Goal: Task Accomplishment & Management: Complete application form

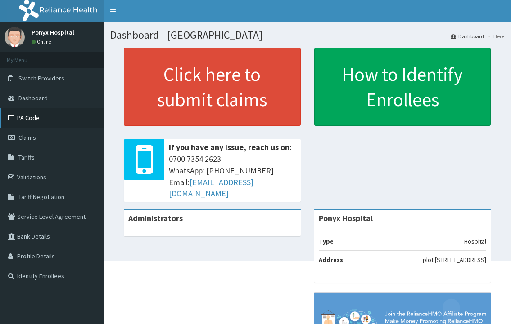
click at [24, 118] on link "PA Code" at bounding box center [51, 118] width 103 height 20
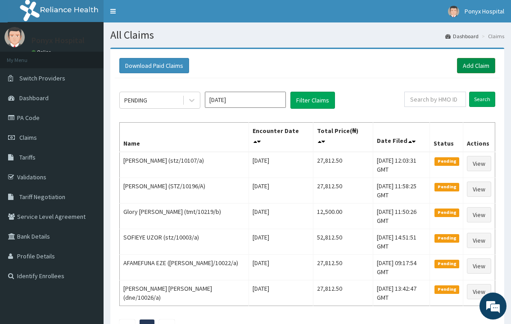
click at [474, 62] on link "Add Claim" at bounding box center [476, 65] width 38 height 15
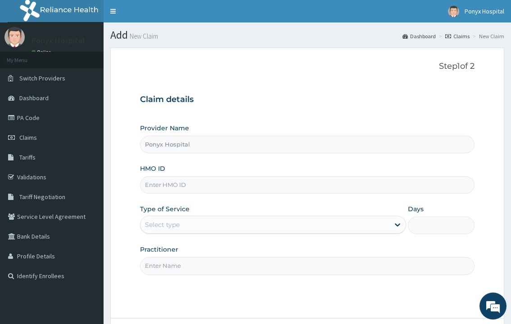
drag, startPoint x: 164, startPoint y: 184, endPoint x: 159, endPoint y: 184, distance: 4.9
click at [164, 184] on input "HMO ID" at bounding box center [307, 185] width 334 height 18
type input "rsm/10071/e"
click at [179, 238] on div "Provider Name Ponyx Hospital HMO ID rsm/10071/e Type of Service Select type Day…" at bounding box center [307, 199] width 334 height 151
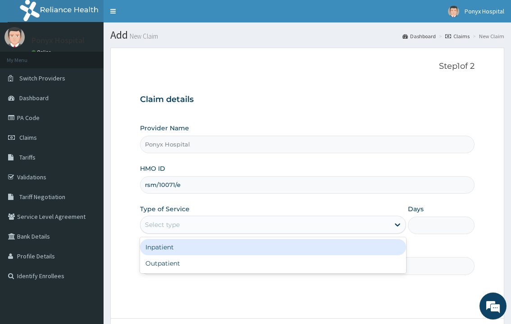
click at [187, 226] on div "Select type" at bounding box center [264, 225] width 248 height 14
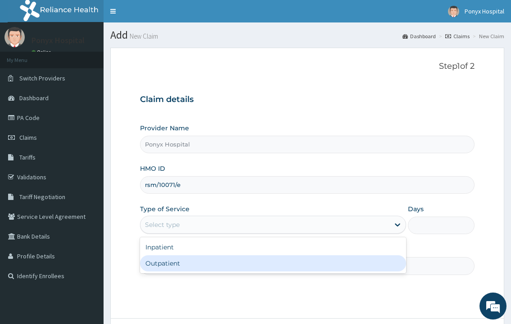
click at [166, 261] on div "Outpatient" at bounding box center [272, 264] width 265 height 16
type input "1"
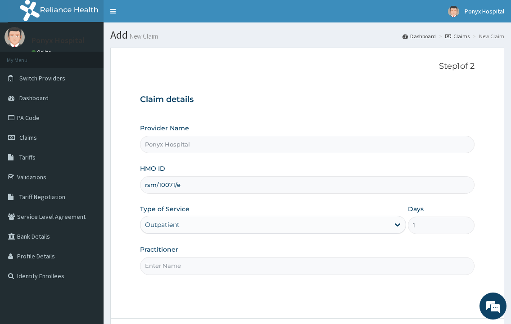
click at [168, 263] on input "Practitioner" at bounding box center [307, 266] width 334 height 18
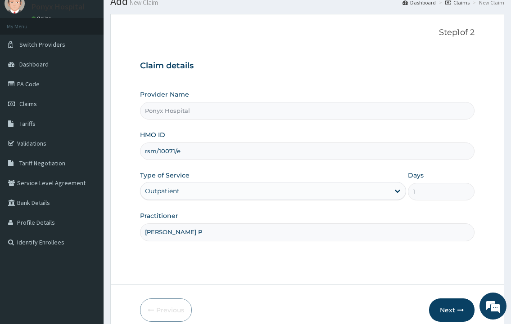
scroll to position [75, 0]
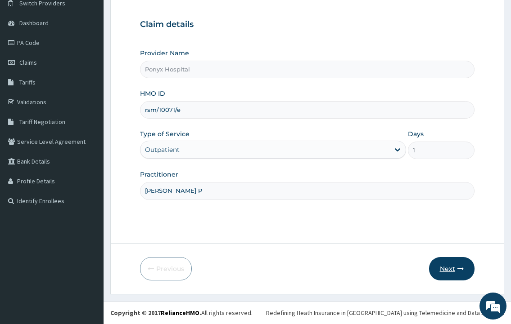
type input "Dr. Okoli P"
click at [450, 265] on button "Next" at bounding box center [451, 268] width 45 height 23
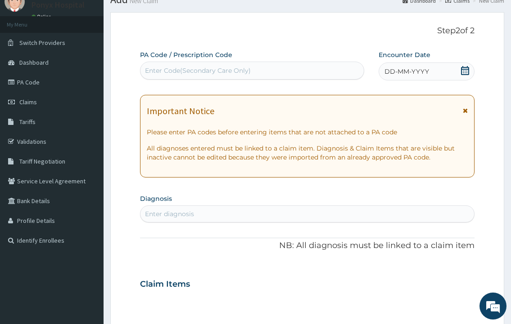
scroll to position [0, 0]
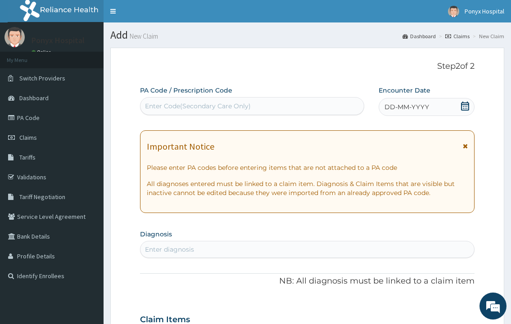
click at [247, 104] on div "Enter Code(Secondary Care Only)" at bounding box center [198, 106] width 106 height 9
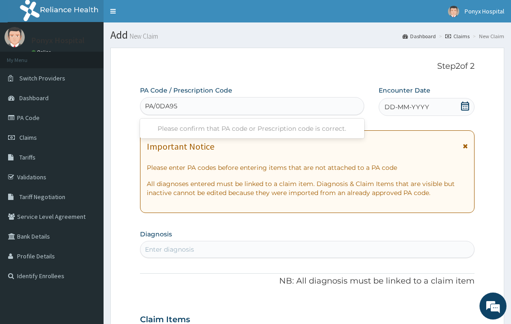
type input "PA/0DA950"
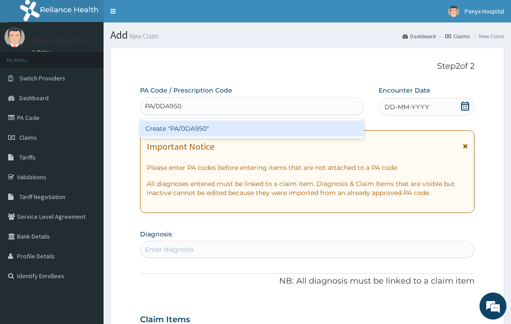
click at [170, 124] on div "Create "PA/0DA950"" at bounding box center [252, 129] width 224 height 16
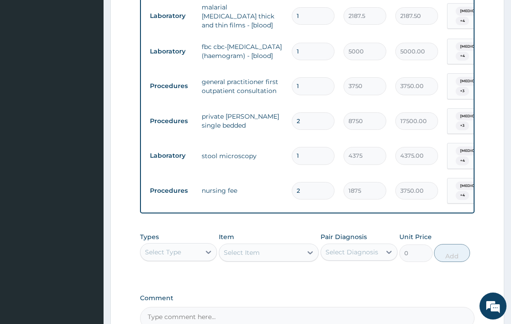
scroll to position [803, 0]
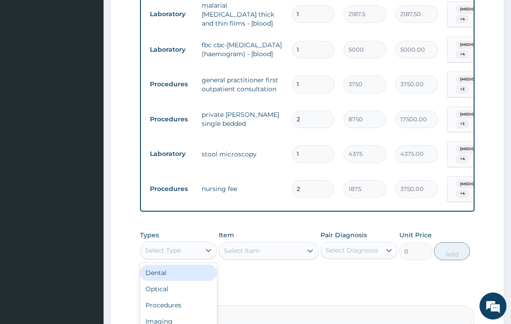
click at [182, 242] on div "Select Type" at bounding box center [178, 251] width 77 height 18
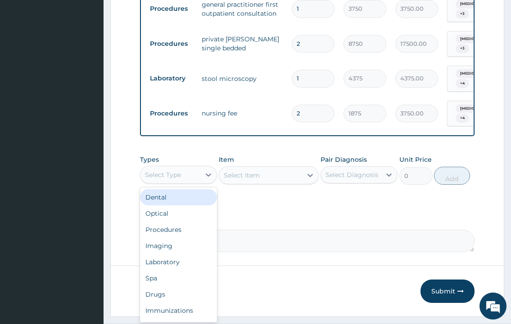
scroll to position [882, 0]
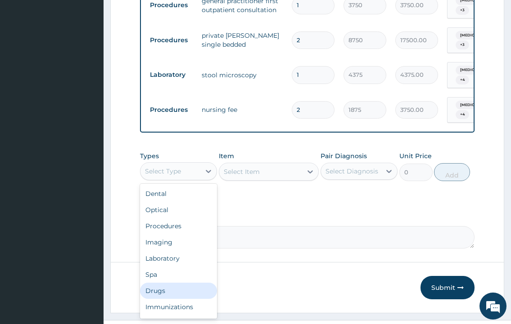
click at [161, 283] on div "Drugs" at bounding box center [178, 291] width 77 height 16
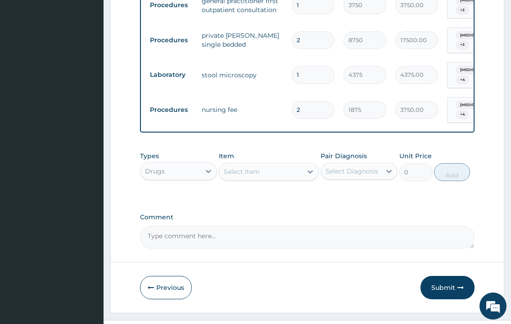
drag, startPoint x: 259, startPoint y: 152, endPoint x: 518, endPoint y: 319, distance: 308.0
click at [259, 167] on div "Select Item" at bounding box center [242, 171] width 36 height 9
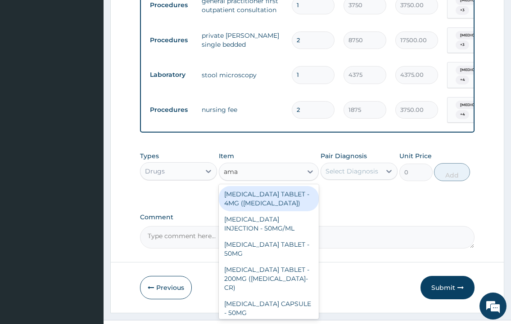
type input "amat"
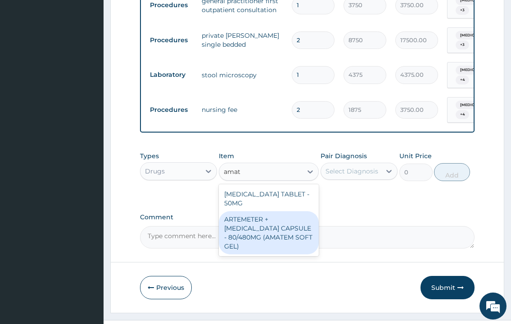
drag, startPoint x: 256, startPoint y: 223, endPoint x: 307, endPoint y: 183, distance: 65.1
click at [256, 223] on div "ARTEMETER + LUMEFANTRINE CAPSULE - 80/480MG (AMATEM SOFT GEL)" at bounding box center [269, 232] width 100 height 43
type input "420"
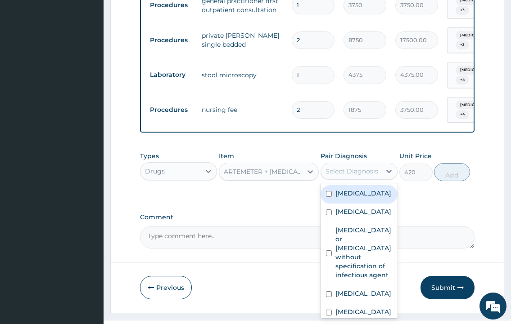
click at [343, 164] on div "Select Diagnosis" at bounding box center [351, 171] width 60 height 14
drag, startPoint x: 340, startPoint y: 172, endPoint x: 342, endPoint y: 193, distance: 20.8
click at [340, 189] on label "Mixed intestinal helminthiases" at bounding box center [363, 193] width 56 height 9
checkbox input "true"
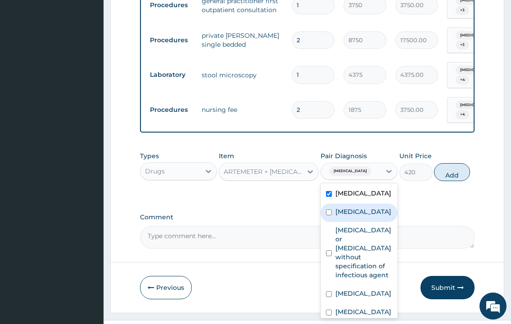
drag, startPoint x: 345, startPoint y: 217, endPoint x: 343, endPoint y: 225, distance: 8.7
click at [345, 217] on div "Type 1 diabetes mellitus" at bounding box center [358, 213] width 77 height 18
checkbox input "true"
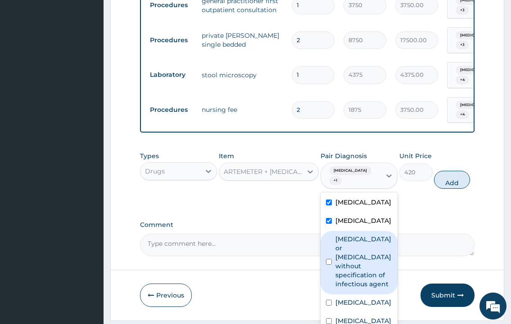
click at [335, 255] on div "Infectious gastroenteritis or colitis without specification of infectious agent" at bounding box center [358, 262] width 77 height 63
checkbox input "true"
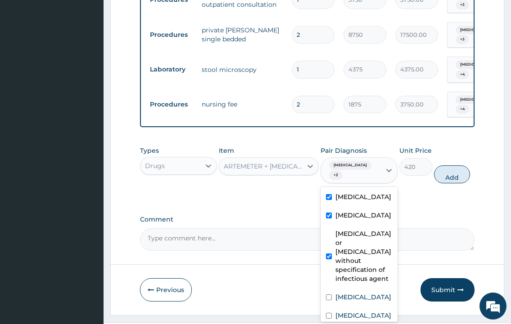
scroll to position [889, 0]
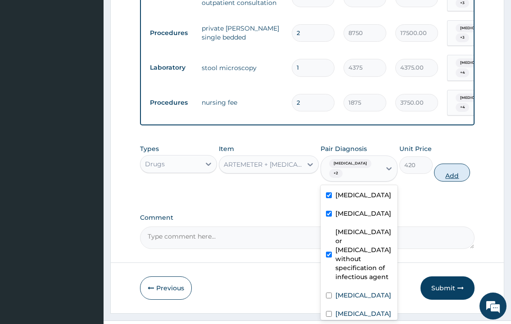
click at [445, 164] on button "Add" at bounding box center [452, 173] width 36 height 18
type input "0"
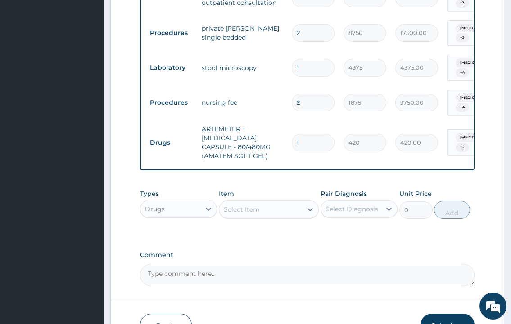
type input "0.00"
type input "5"
type input "2100.00"
type input "0.00"
type input "6"
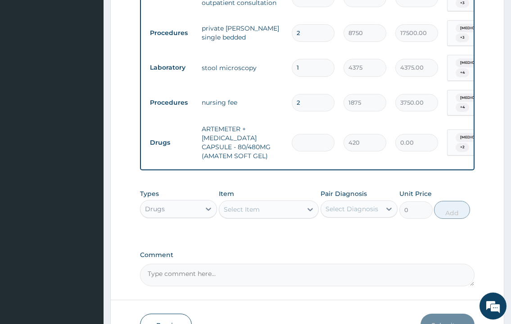
type input "2520.00"
type input "6"
click at [271, 202] on div "Select Item" at bounding box center [260, 209] width 83 height 14
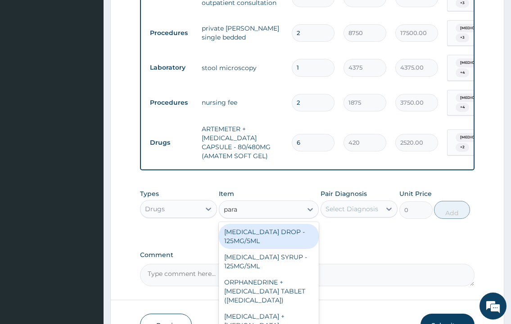
type input "parac"
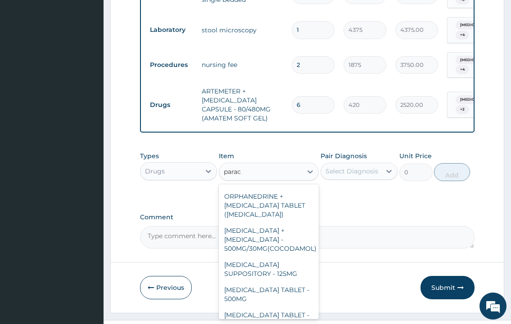
scroll to position [130, 0]
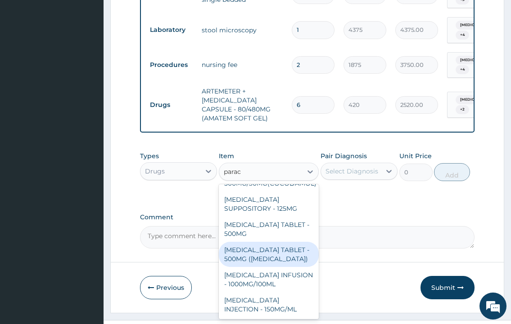
drag, startPoint x: 247, startPoint y: 221, endPoint x: 286, endPoint y: 198, distance: 45.8
click at [247, 242] on div "PARACETAMOL TABLET - 500MG (PANADOL)" at bounding box center [269, 254] width 100 height 25
type input "42"
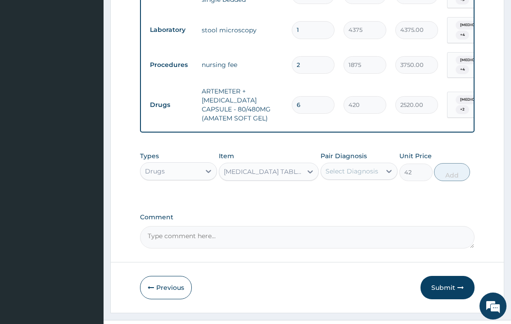
click at [345, 162] on div "Types Drugs Item PARACETAMOL TABLET - 500MG (PANADOL) Pair Diagnosis Select Dia…" at bounding box center [307, 166] width 334 height 39
click at [355, 164] on div "Select Diagnosis" at bounding box center [351, 171] width 60 height 14
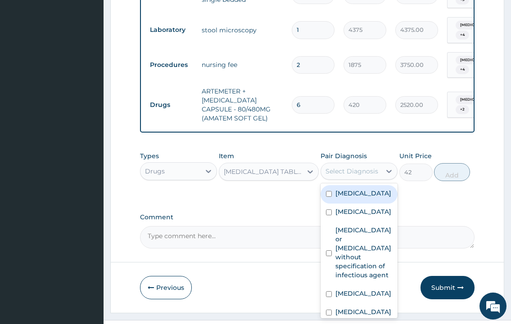
drag, startPoint x: 352, startPoint y: 168, endPoint x: 351, endPoint y: 175, distance: 6.9
click at [352, 185] on div "Mixed intestinal helminthiases" at bounding box center [358, 194] width 77 height 18
checkbox input "true"
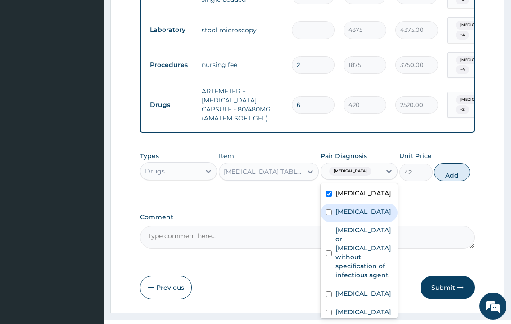
drag, startPoint x: 347, startPoint y: 211, endPoint x: 347, endPoint y: 259, distance: 48.1
click at [347, 211] on label "Type 1 diabetes mellitus" at bounding box center [363, 211] width 56 height 9
checkbox input "true"
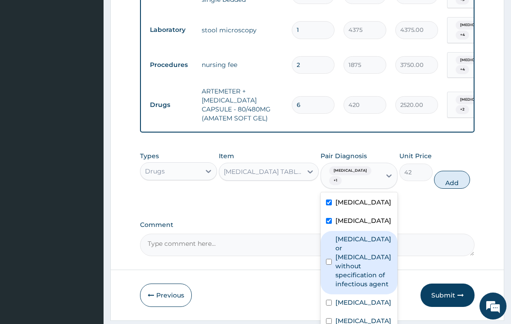
click at [346, 260] on label "Infectious gastroenteritis or colitis without specification of infectious agent" at bounding box center [363, 262] width 57 height 54
checkbox input "true"
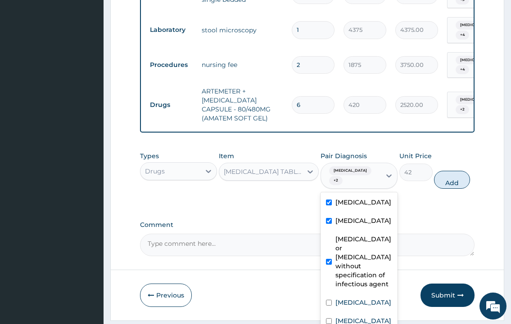
scroll to position [69, 0]
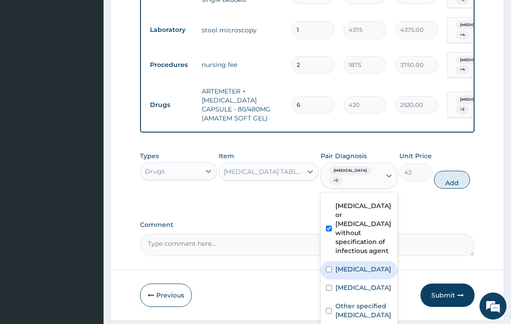
drag, startPoint x: 351, startPoint y: 245, endPoint x: 351, endPoint y: 252, distance: 6.3
click at [351, 265] on label "Acute abdomen" at bounding box center [363, 269] width 56 height 9
checkbox input "true"
drag, startPoint x: 346, startPoint y: 265, endPoint x: 355, endPoint y: 295, distance: 30.8
click at [346, 283] on label "Malaria, unspecified" at bounding box center [363, 287] width 56 height 9
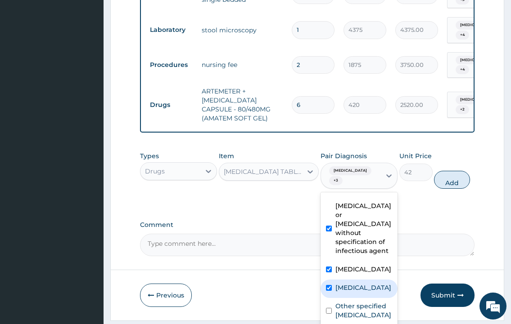
checkbox input "true"
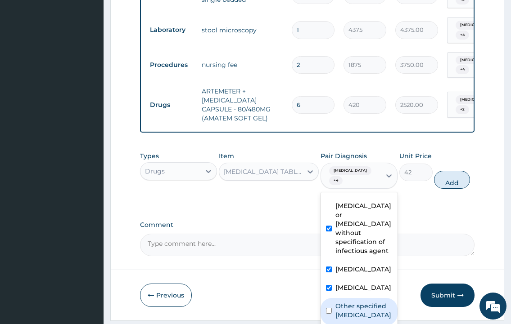
click at [356, 302] on label "Other specified typhoid fever" at bounding box center [363, 311] width 57 height 18
checkbox input "true"
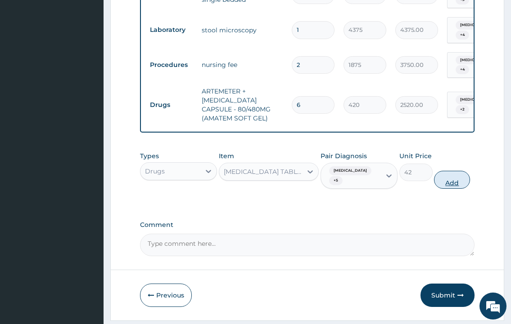
click at [455, 171] on button "Add" at bounding box center [452, 180] width 36 height 18
type input "0"
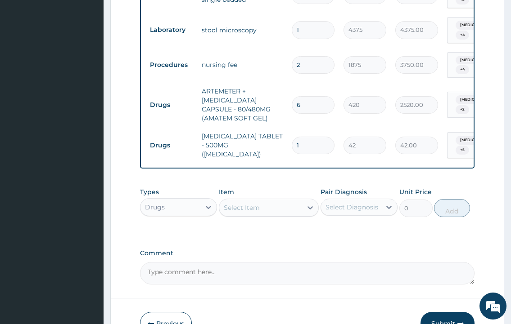
type input "18"
type input "756.00"
type input "1"
type input "42.00"
type input "0.00"
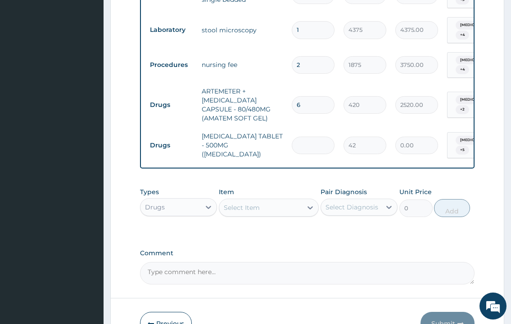
type input "9"
type input "378.00"
type input "9"
click at [256, 203] on div "Select Item" at bounding box center [242, 207] width 36 height 9
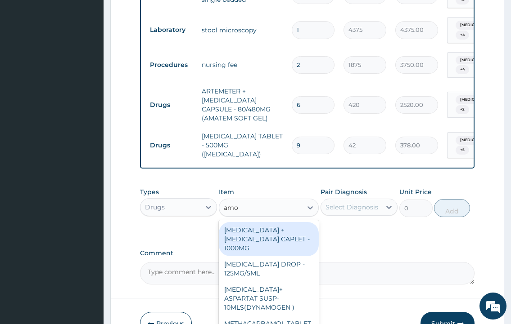
type input "amox"
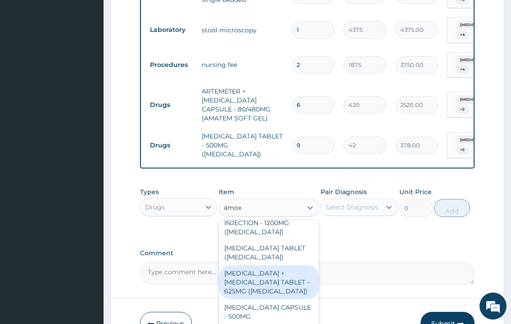
scroll to position [304, 0]
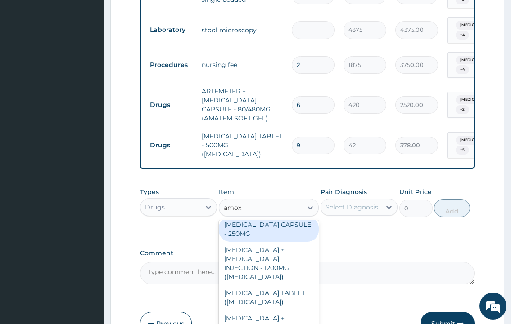
drag, startPoint x: 240, startPoint y: 242, endPoint x: 245, endPoint y: 238, distance: 6.5
click at [240, 242] on div "AMOXICILLIN CAPSULE - 250MG" at bounding box center [269, 229] width 100 height 25
type input "56"
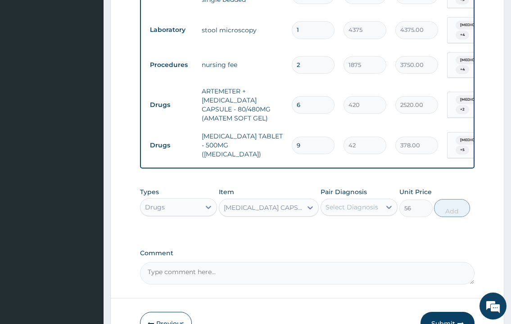
click at [357, 203] on div "Select Diagnosis" at bounding box center [351, 207] width 53 height 9
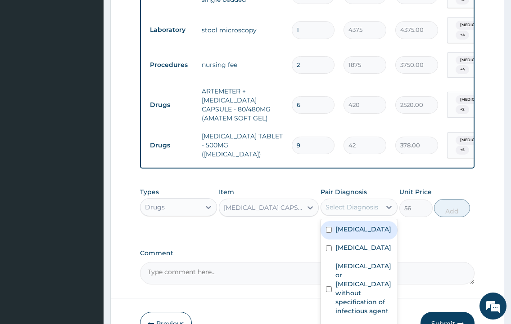
click at [355, 225] on label "Mixed intestinal helminthiases" at bounding box center [363, 229] width 56 height 9
checkbox input "true"
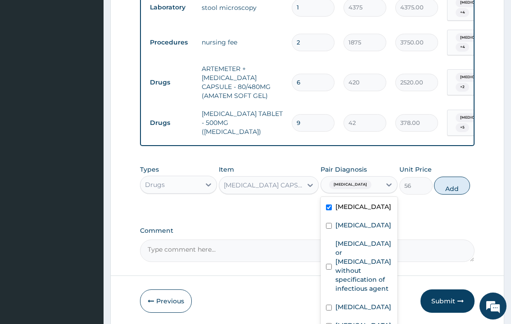
scroll to position [962, 0]
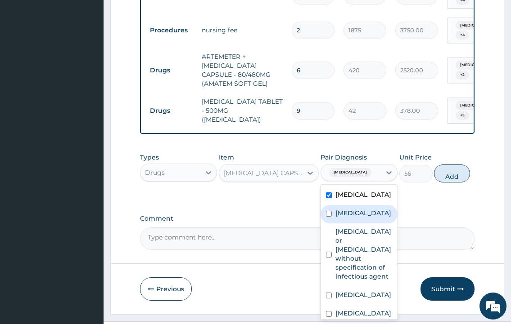
click at [335, 209] on label "Type 1 diabetes mellitus" at bounding box center [363, 213] width 56 height 9
checkbox input "true"
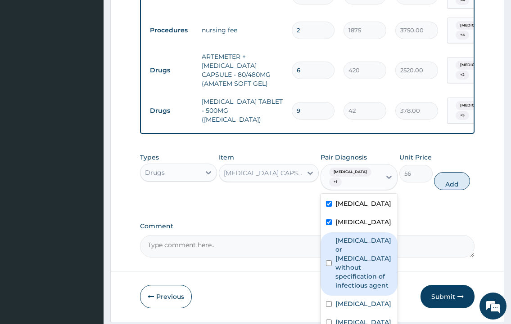
click at [336, 243] on label "Infectious gastroenteritis or colitis without specification of infectious agent" at bounding box center [363, 263] width 57 height 54
checkbox input "true"
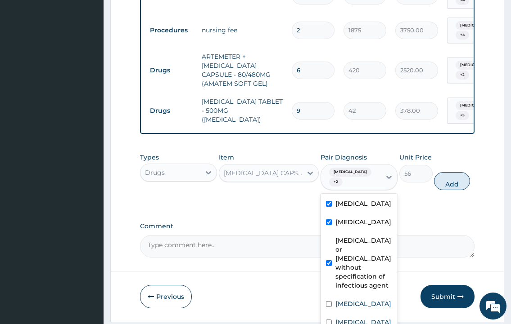
scroll to position [69, 0]
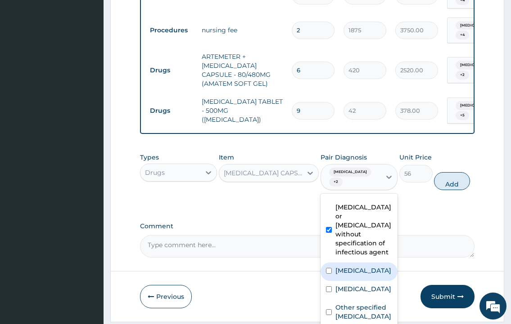
drag, startPoint x: 341, startPoint y: 243, endPoint x: 338, endPoint y: 250, distance: 8.1
click at [341, 266] on label "Acute abdomen" at bounding box center [363, 270] width 56 height 9
checkbox input "true"
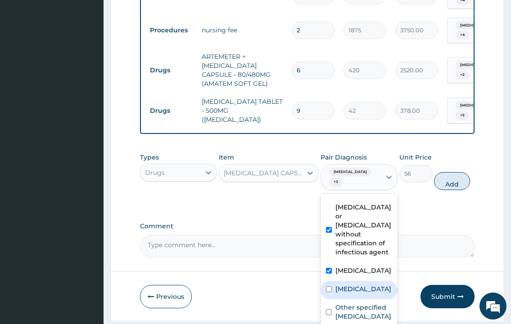
drag, startPoint x: 336, startPoint y: 266, endPoint x: 340, endPoint y: 291, distance: 25.0
click at [336, 285] on label "Malaria, unspecified" at bounding box center [363, 289] width 56 height 9
checkbox input "true"
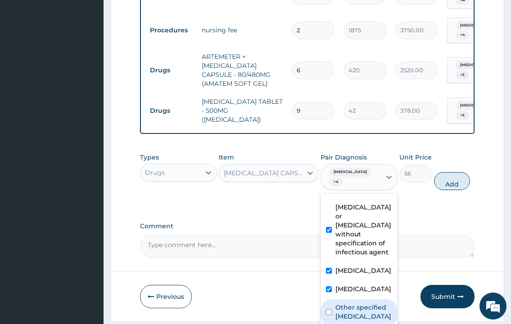
click at [345, 303] on label "Other specified typhoid fever" at bounding box center [363, 312] width 57 height 18
checkbox input "true"
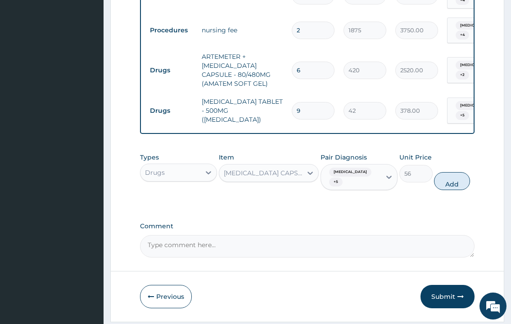
click at [456, 172] on button "Add" at bounding box center [452, 181] width 36 height 18
type input "0"
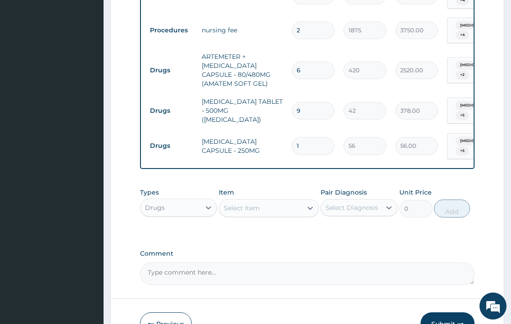
type input "15"
type input "840.00"
type input "15"
click at [246, 204] on div "Select Item" at bounding box center [242, 208] width 36 height 9
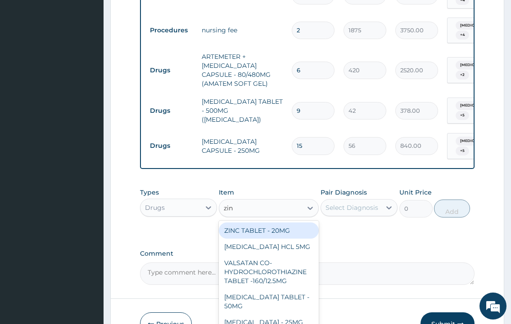
type input "zinc"
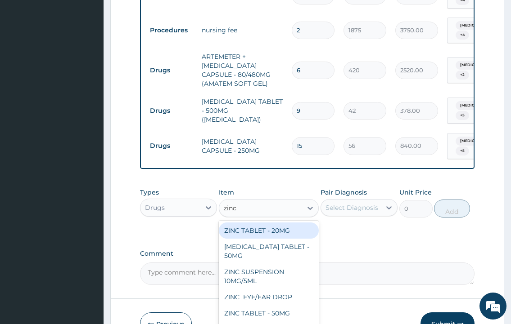
click at [240, 223] on div "ZINC TABLET - 20MG" at bounding box center [269, 231] width 100 height 16
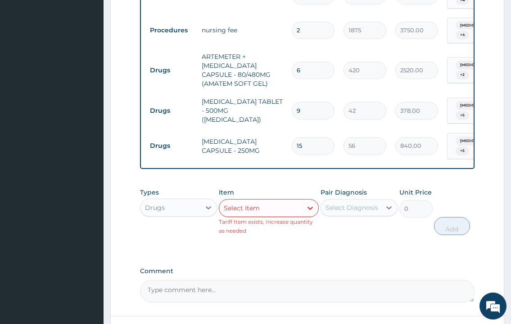
click at [250, 204] on div "Select Item" at bounding box center [242, 208] width 36 height 9
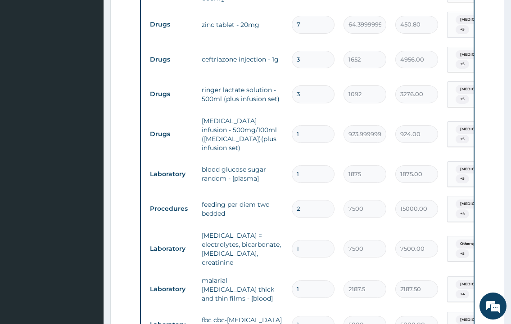
scroll to position [512, 0]
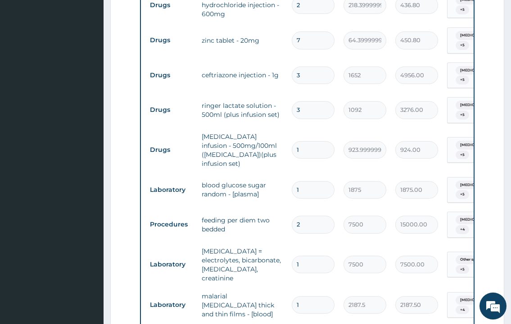
drag, startPoint x: 303, startPoint y: 39, endPoint x: 280, endPoint y: 50, distance: 25.6
click at [280, 50] on tr "Drugs zinc tablet - 20mg 7 64.39999999999999 450.80 Infectious gastroenteritis …" at bounding box center [365, 40] width 441 height 35
type input "1"
type input "64.40"
type input "12"
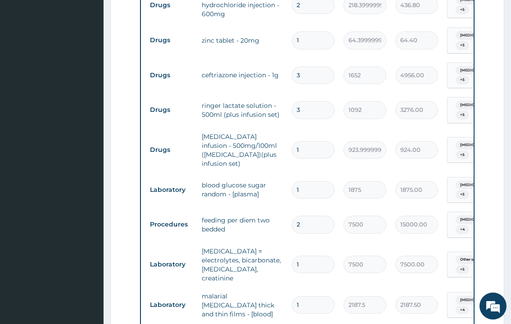
type input "772.80"
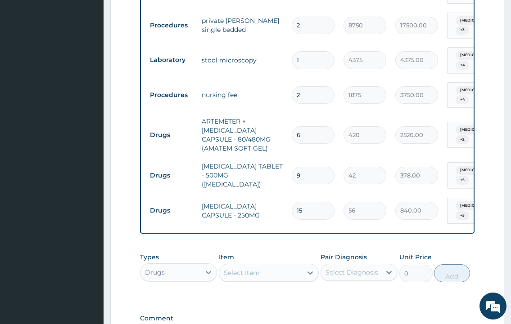
scroll to position [997, 0]
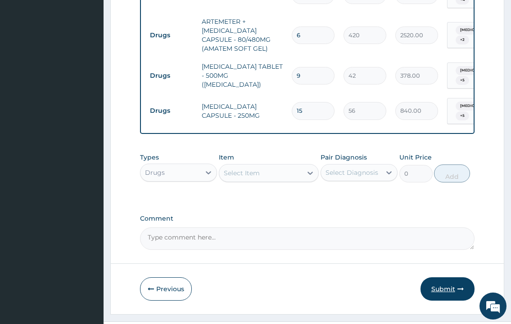
type input "12"
drag, startPoint x: 451, startPoint y: 268, endPoint x: 431, endPoint y: 265, distance: 20.4
click at [451, 278] on button "Submit" at bounding box center [447, 289] width 54 height 23
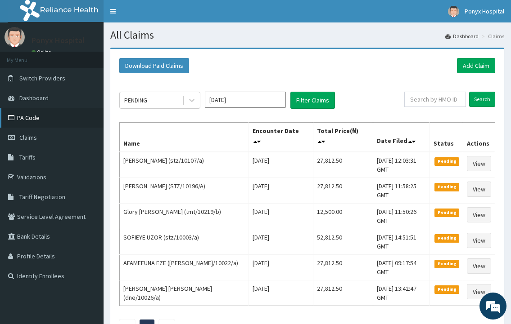
click at [22, 119] on link "PA Code" at bounding box center [51, 118] width 103 height 20
